Goal: Information Seeking & Learning: Find contact information

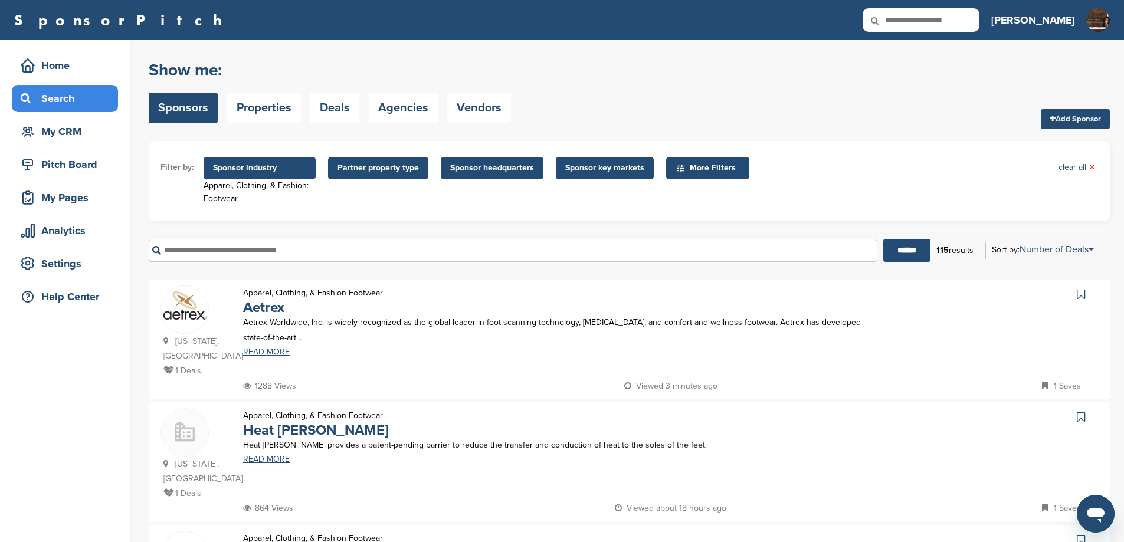
click at [70, 89] on div "Search" at bounding box center [68, 98] width 100 height 21
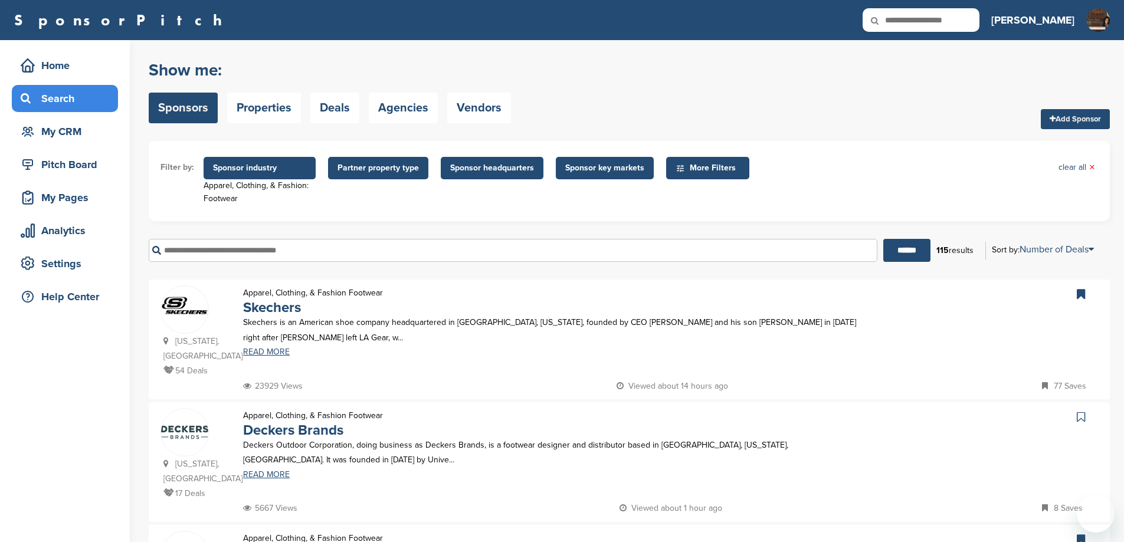
click at [355, 250] on input "text" at bounding box center [513, 250] width 729 height 23
click at [884, 239] on input "******" at bounding box center [907, 250] width 47 height 23
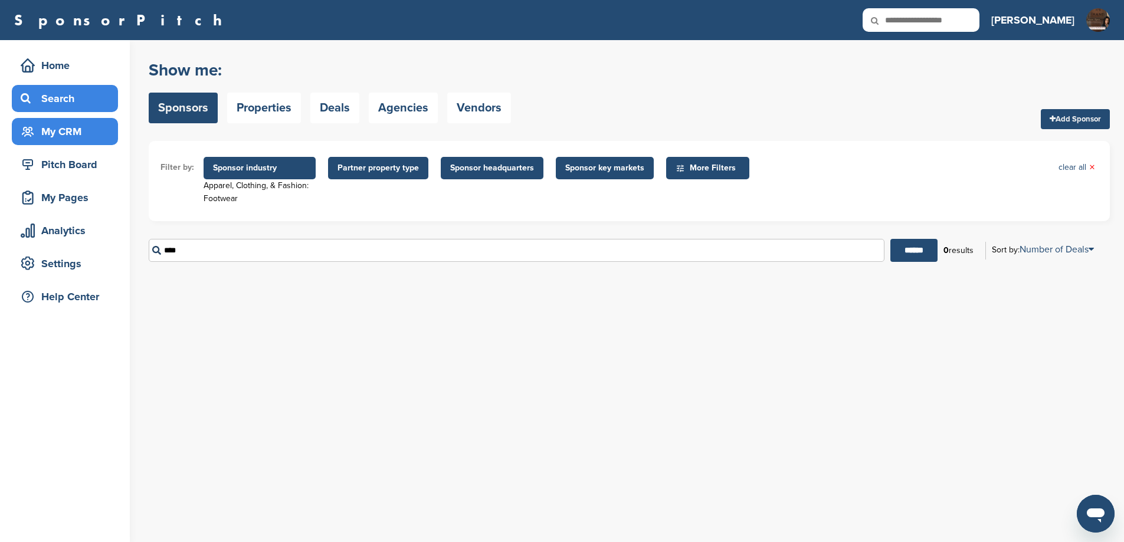
drag, startPoint x: 205, startPoint y: 256, endPoint x: 22, endPoint y: 124, distance: 225.9
click at [73, 224] on div "Home Search My CRM Pitch Board My Pages Analytics Settings Help Center You have…" at bounding box center [562, 291] width 1124 height 502
click at [1071, 161] on ul "Filter by: Sponsor industry Apparel, Clothing, & Fashion: Footwear Sponsor Indu…" at bounding box center [630, 181] width 938 height 57
click at [258, 163] on span "Sponsor industry" at bounding box center [259, 168] width 93 height 13
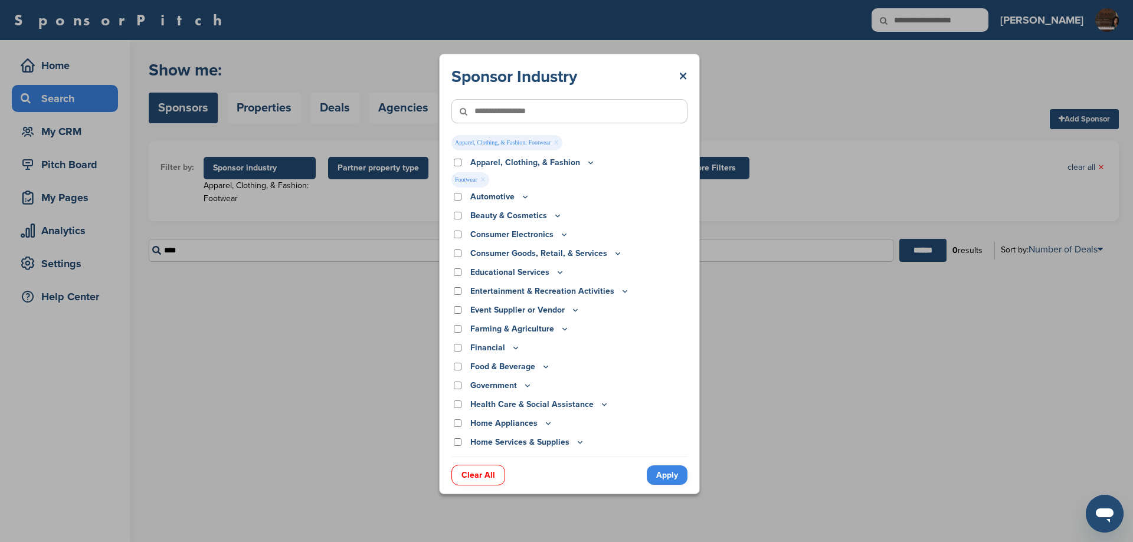
click at [596, 163] on icon at bounding box center [590, 163] width 9 height 10
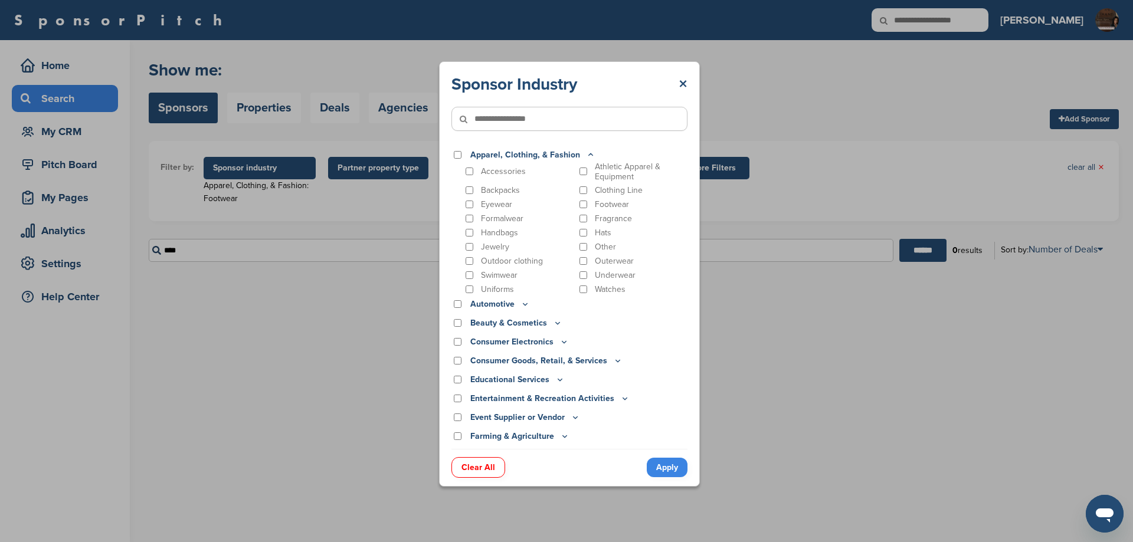
click at [483, 462] on link "Clear All" at bounding box center [479, 467] width 54 height 21
click at [780, 407] on div "Sponsor Industry × Apparel, Clothing, & Fashion Accessories Athletic Apparel & …" at bounding box center [569, 274] width 1139 height 548
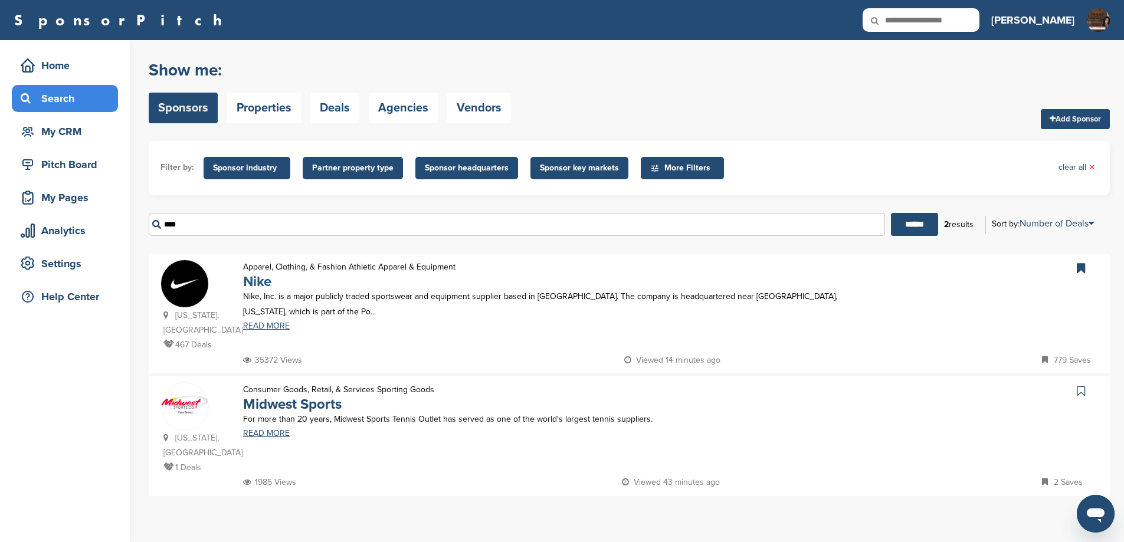
click at [248, 290] on link "Nike" at bounding box center [257, 281] width 28 height 17
drag, startPoint x: 138, startPoint y: 233, endPoint x: 0, endPoint y: 4, distance: 267.9
click at [48, 212] on div "Home Search My CRM Pitch Board My Pages Analytics Settings Help Center You have…" at bounding box center [562, 291] width 1124 height 502
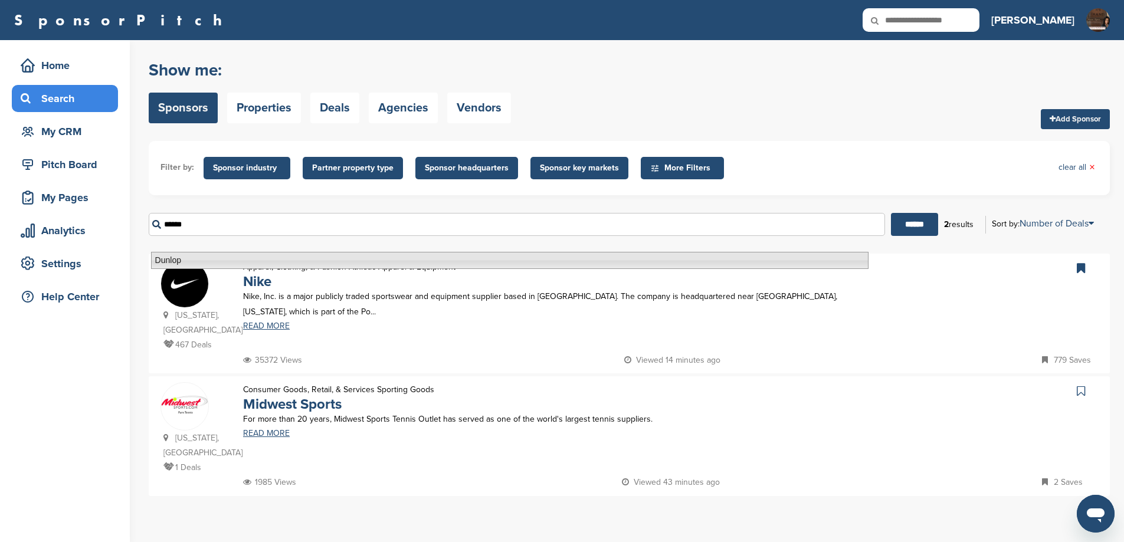
click at [195, 261] on li "Dunlop" at bounding box center [510, 260] width 718 height 17
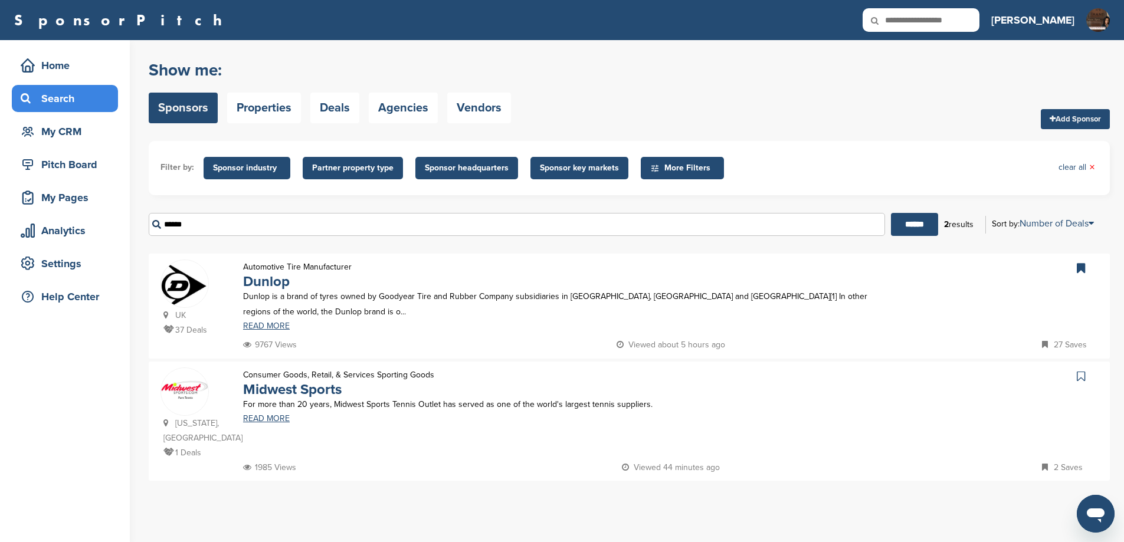
type input "******"
drag, startPoint x: 229, startPoint y: 234, endPoint x: 0, endPoint y: 234, distance: 229.0
click at [0, 234] on div "Home Search My CRM Pitch Board My Pages Analytics Settings Help Center You have…" at bounding box center [562, 291] width 1124 height 502
type input "*********"
click at [891, 213] on input "******" at bounding box center [914, 224] width 47 height 23
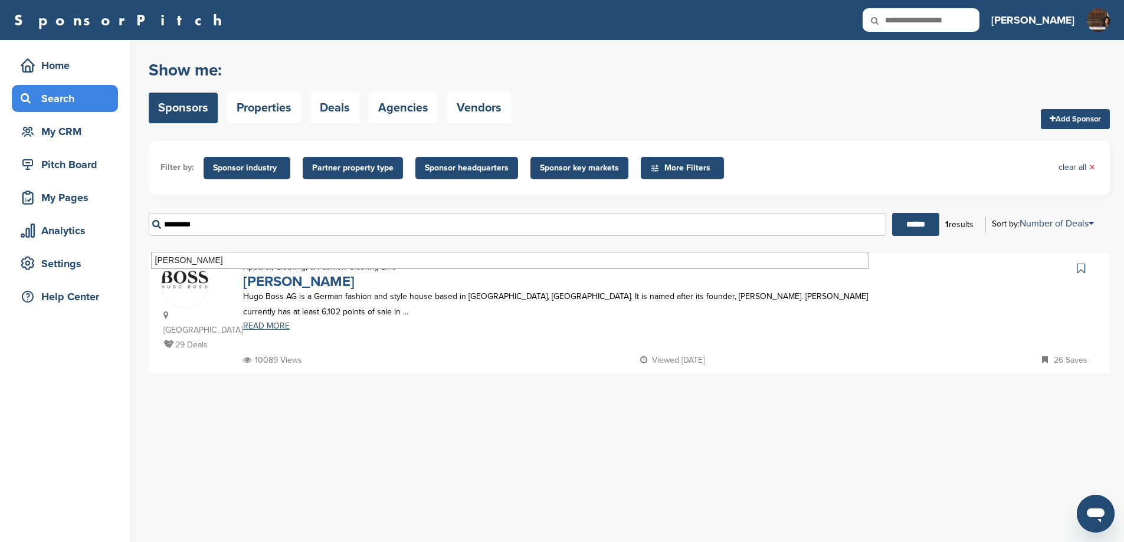
click at [254, 290] on link "Hugo Boss" at bounding box center [299, 281] width 112 height 17
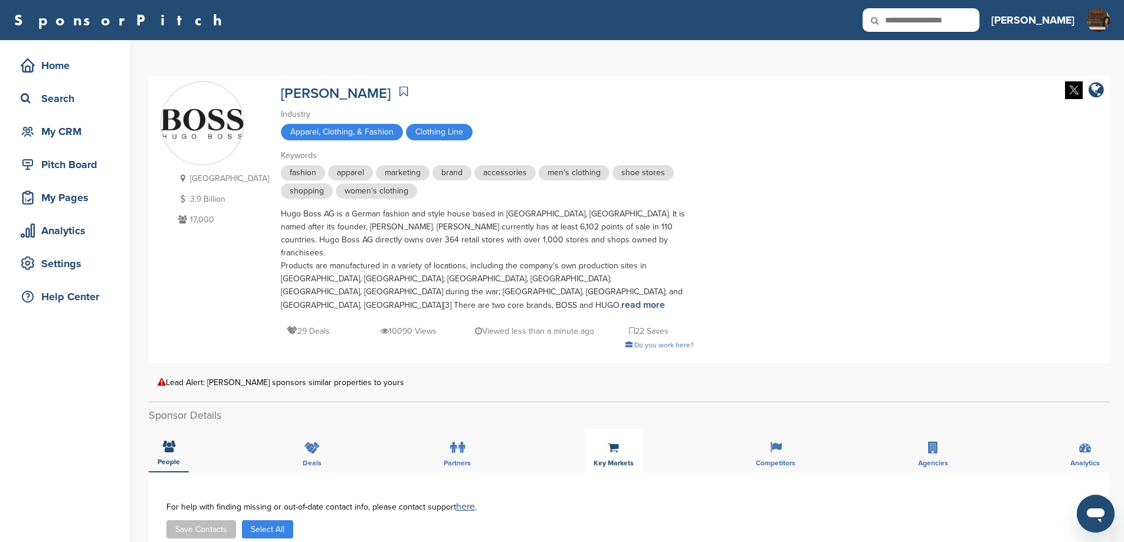
click at [604, 460] on div "Key Markets" at bounding box center [614, 451] width 58 height 44
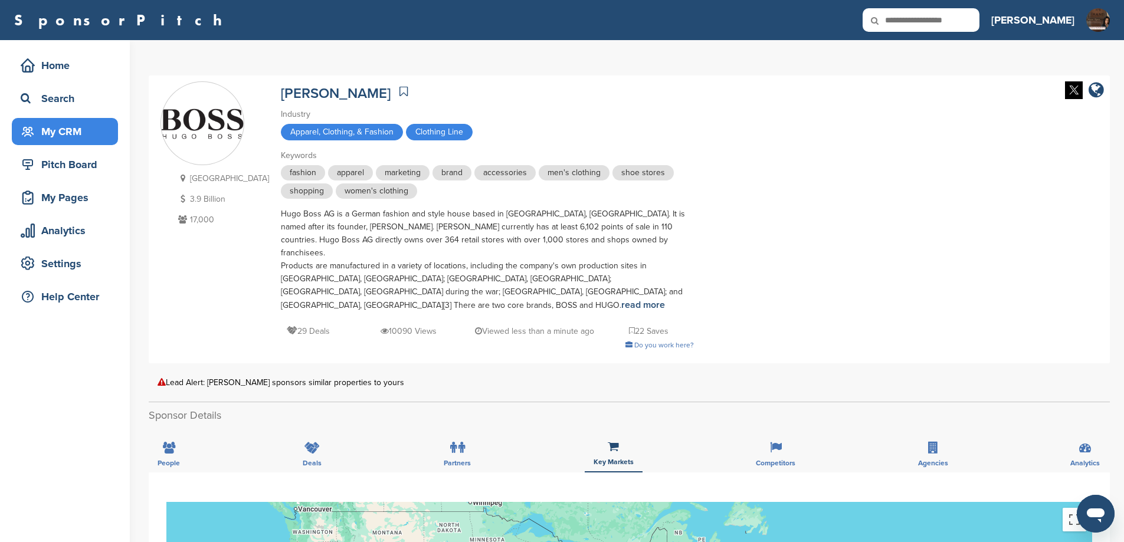
click at [87, 132] on div "My CRM" at bounding box center [68, 131] width 100 height 21
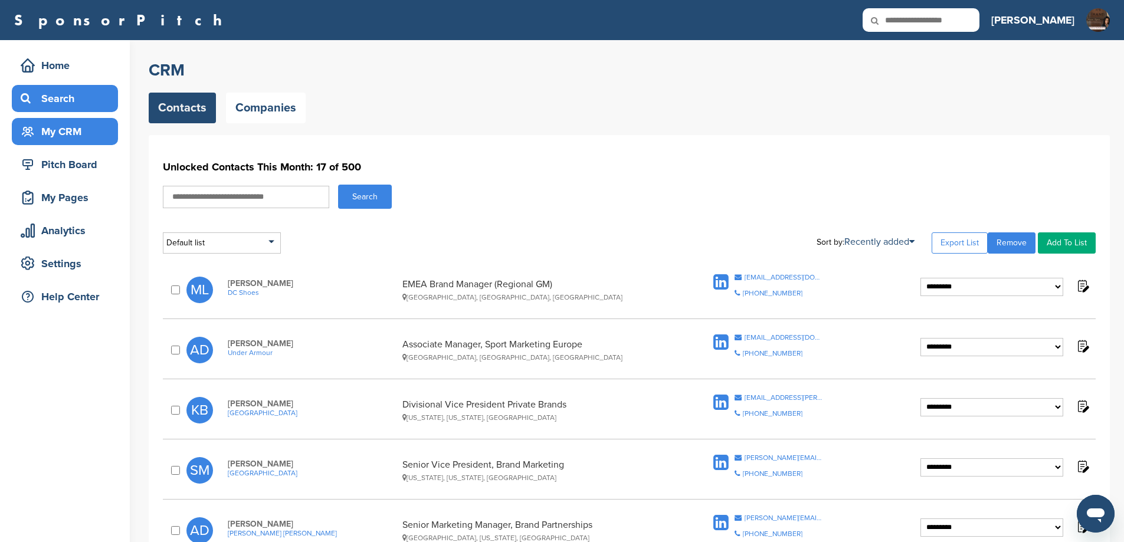
click at [70, 98] on div "Search" at bounding box center [68, 98] width 100 height 21
click at [256, 297] on span "DC Shoes" at bounding box center [312, 293] width 169 height 8
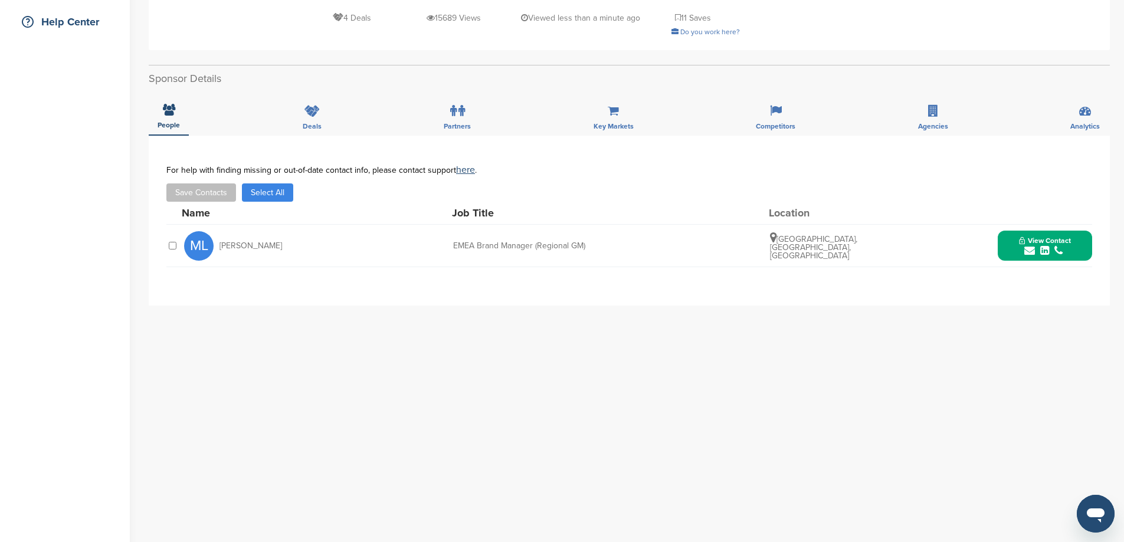
scroll to position [276, 0]
click at [1010, 243] on button "View Contact" at bounding box center [1045, 245] width 80 height 35
click at [1079, 279] on img at bounding box center [1082, 277] width 8 height 8
click at [1084, 316] on img at bounding box center [1082, 320] width 8 height 8
